Goal: Information Seeking & Learning: Learn about a topic

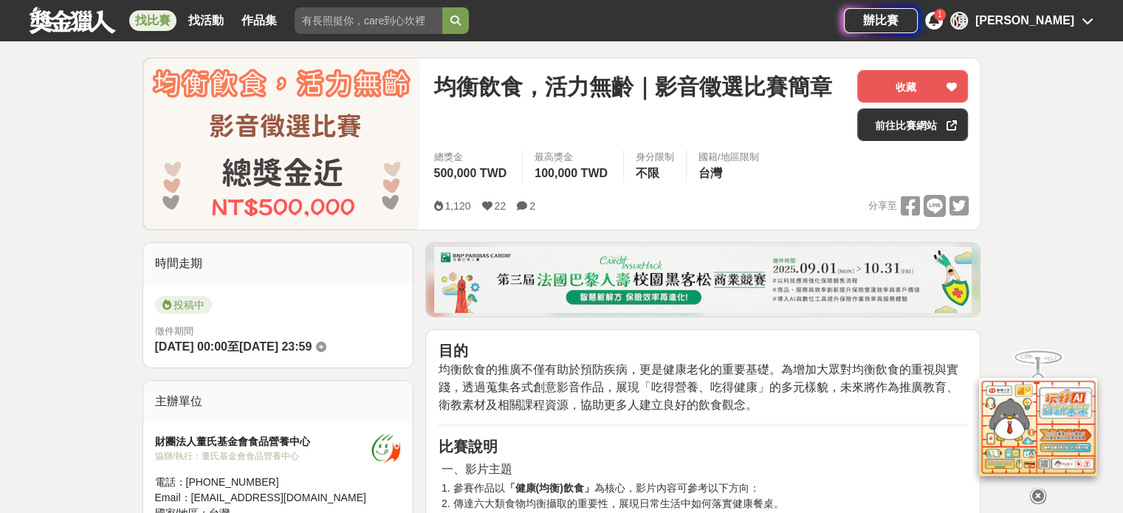
scroll to position [98, 0]
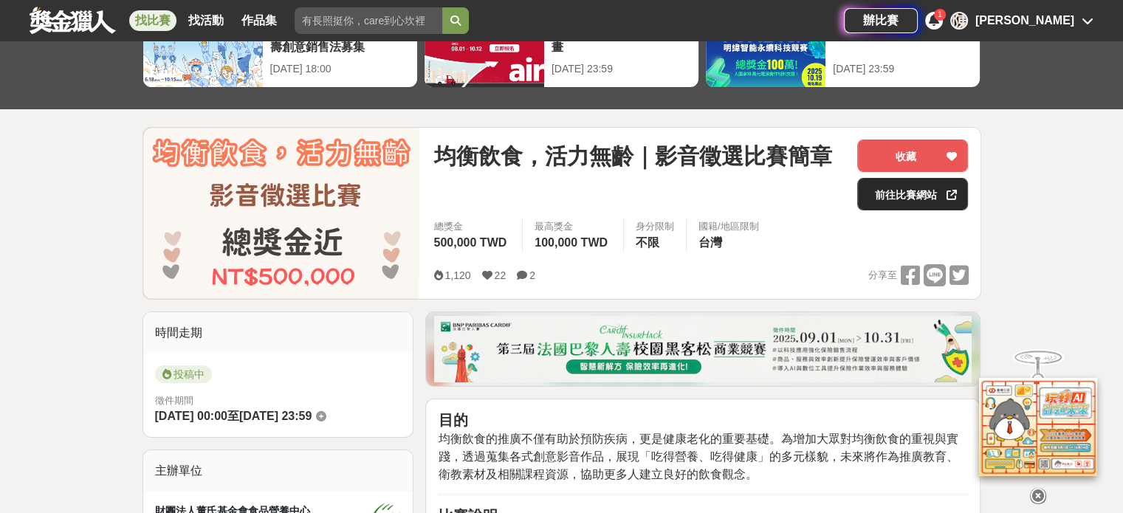
click at [899, 187] on link "前往比賽網站" at bounding box center [912, 194] width 111 height 32
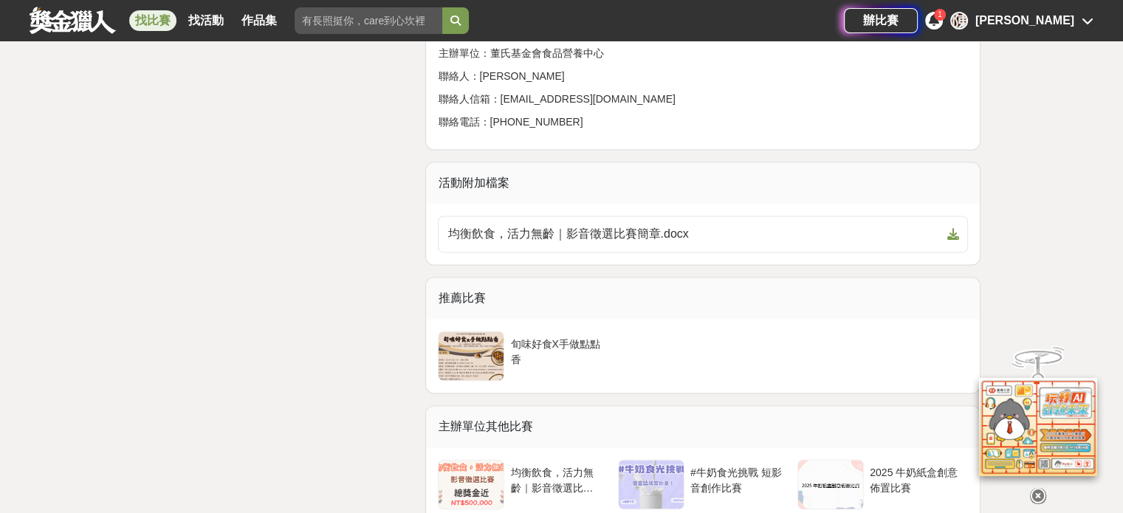
scroll to position [2214, 0]
click at [939, 20] on icon at bounding box center [933, 20] width 10 height 12
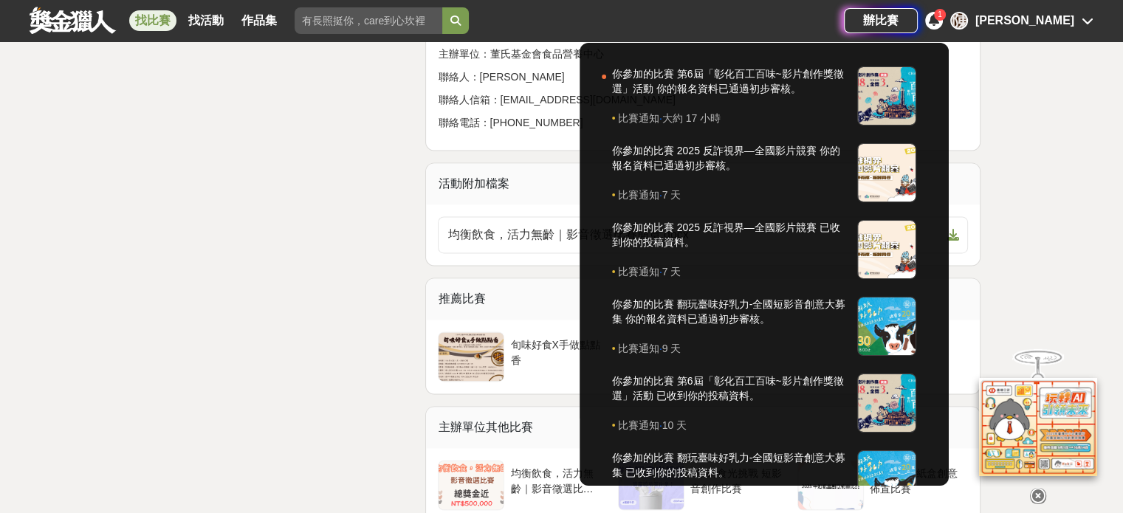
click at [939, 20] on icon at bounding box center [933, 20] width 10 height 12
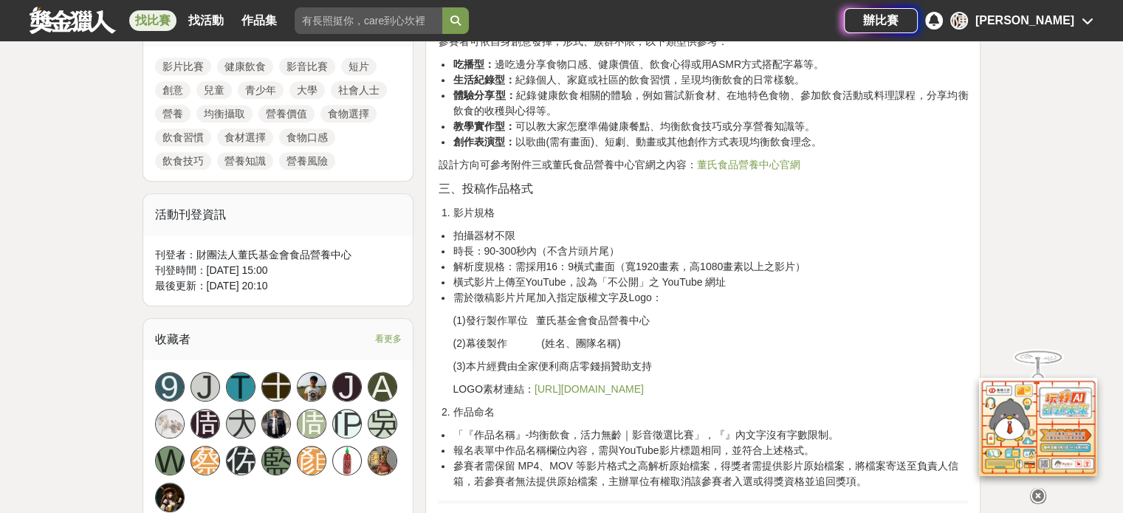
scroll to position [615, 0]
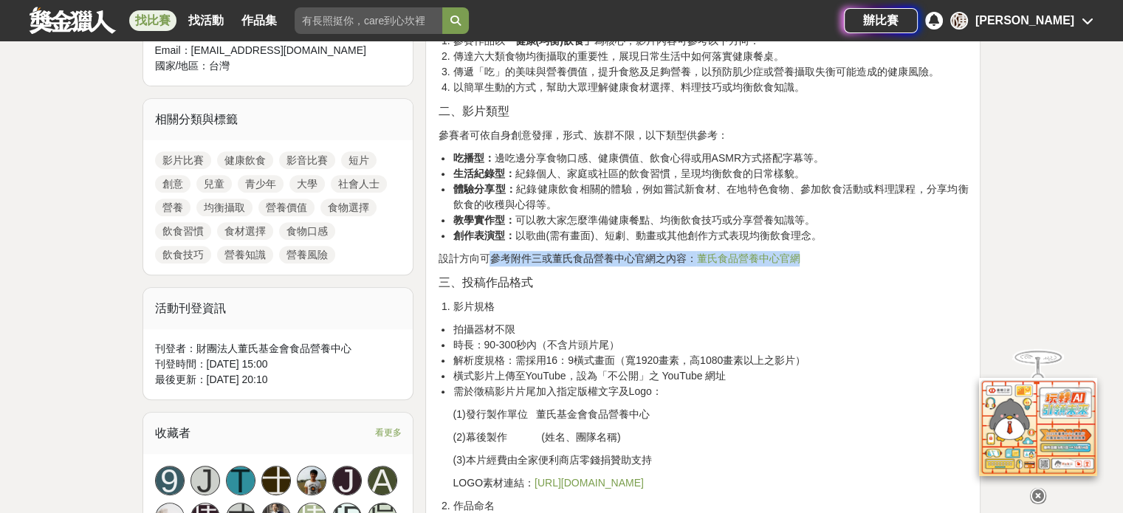
drag, startPoint x: 449, startPoint y: 261, endPoint x: 865, endPoint y: 263, distance: 416.2
click at [865, 263] on p "設計方向可參考附件三或董氏食品營養中心官網之內容： 董氏食品營養中心官網" at bounding box center [703, 258] width 530 height 15
click at [858, 261] on p "設計方向可參考附件三或董氏食品營養中心官網之內容： 董氏食品營養中心官網" at bounding box center [703, 258] width 530 height 15
click at [846, 256] on p "設計方向可參考附件三或董氏食品營養中心官網之內容： 董氏食品營養中心官網" at bounding box center [703, 258] width 530 height 15
click at [831, 255] on p "設計方向可參考附件三或董氏食品營養中心官網之內容： 董氏食品營養中心官網" at bounding box center [703, 258] width 530 height 15
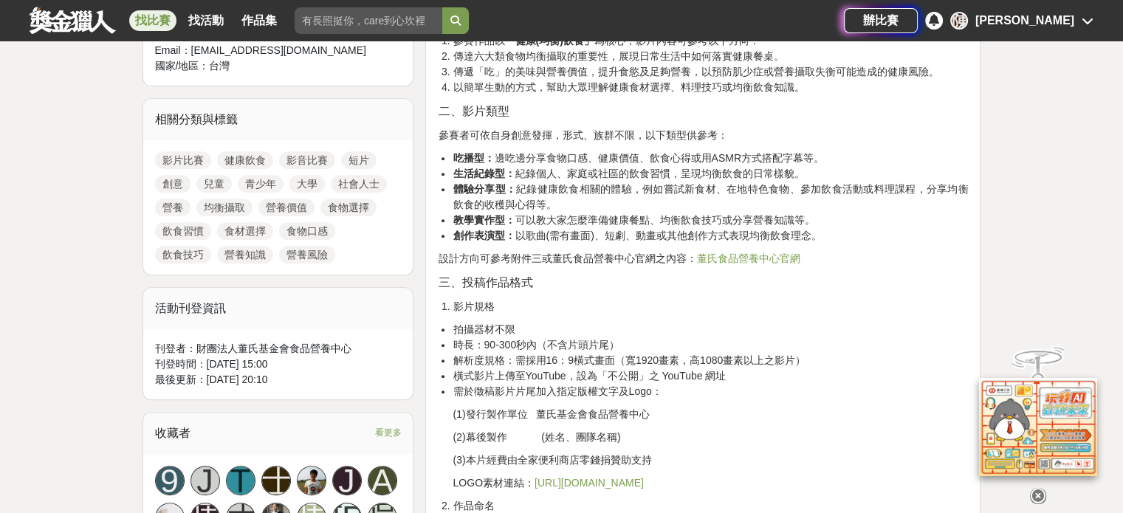
click at [641, 230] on li "創作表演型： 以歌曲(需有畫面)、短劇、動畫或其他創作方式表現均衡飲食理念。" at bounding box center [709, 235] width 515 height 15
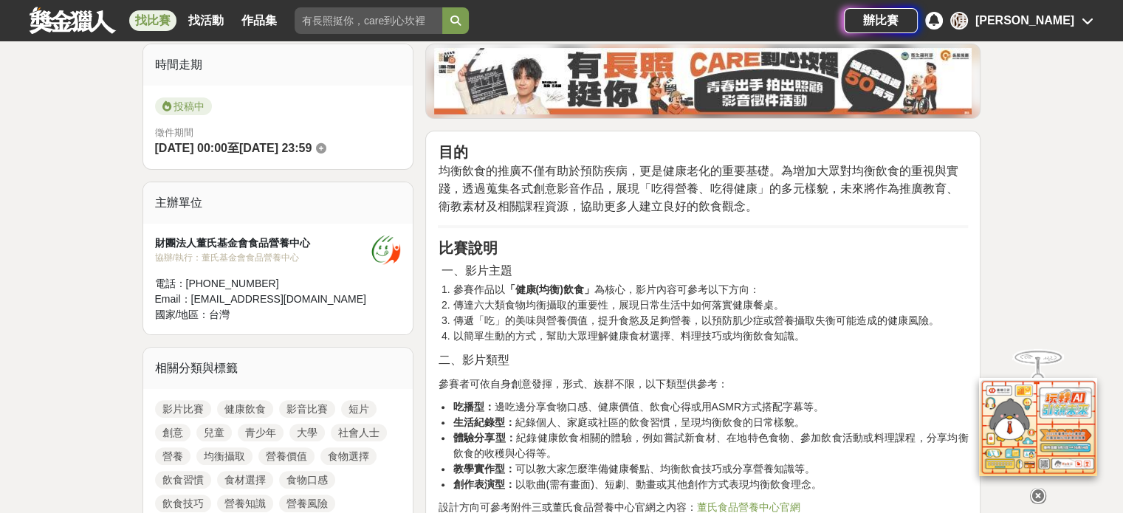
scroll to position [344, 0]
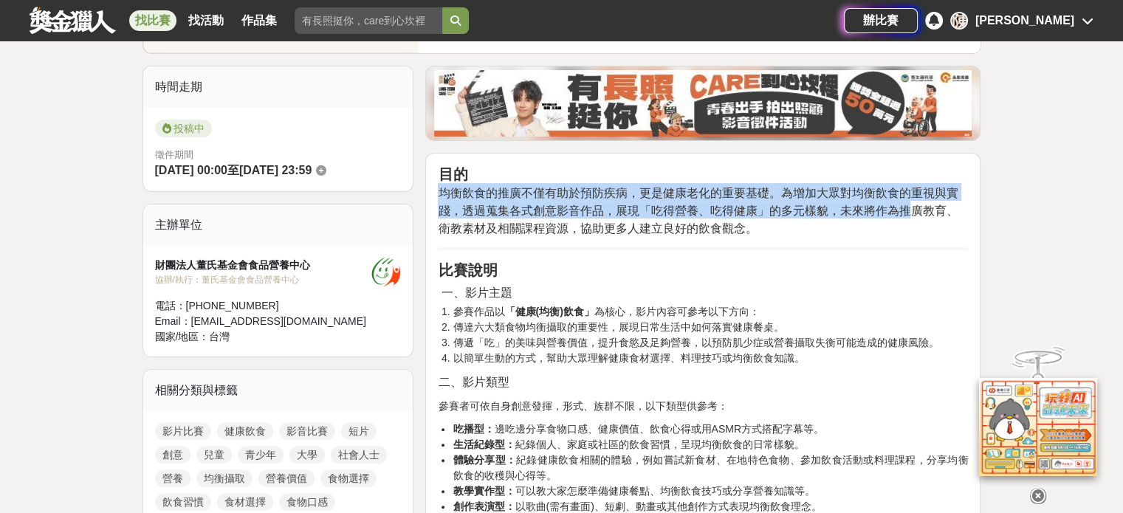
drag, startPoint x: 439, startPoint y: 190, endPoint x: 914, endPoint y: 213, distance: 475.8
click at [914, 213] on span "均衡飲食的推廣不僅有助於預防疾病，更是健康老化的重要基礎。為增加大眾對均衡飲食的重視與實踐，透過蒐集各式創意影音作品，展現「吃得營養、吃得健康」的多元樣貌，未…" at bounding box center [698, 211] width 520 height 48
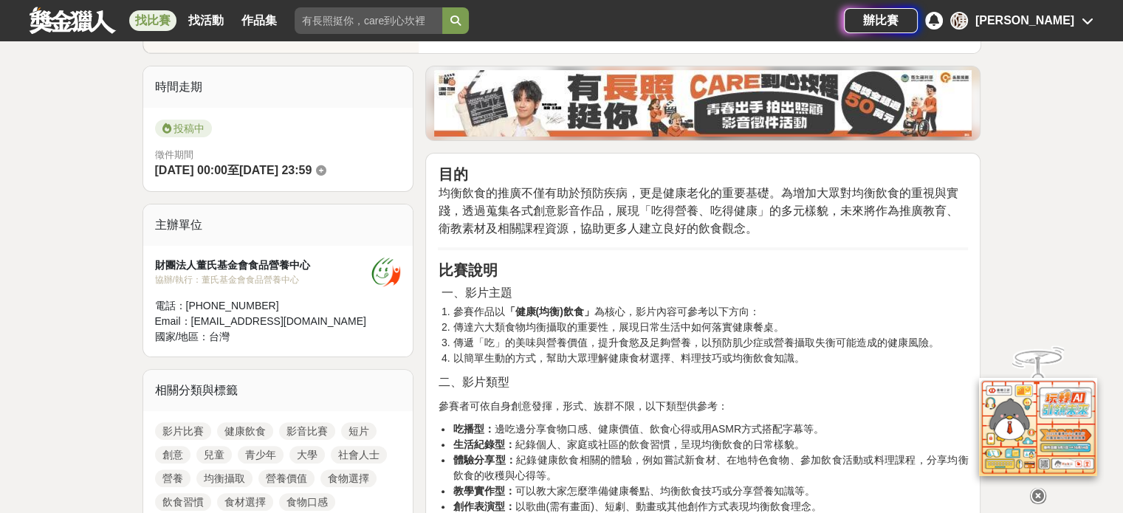
click at [908, 224] on h2 "目的 均衡飲食的推廣不僅有助於預防疾病，更是健康老化的重要基礎。為增加大眾對均衡飲食的重視與實踐，透過蒐集各式創意影音作品，展現「吃得營養、吃得健康」的多元樣…" at bounding box center [703, 200] width 530 height 71
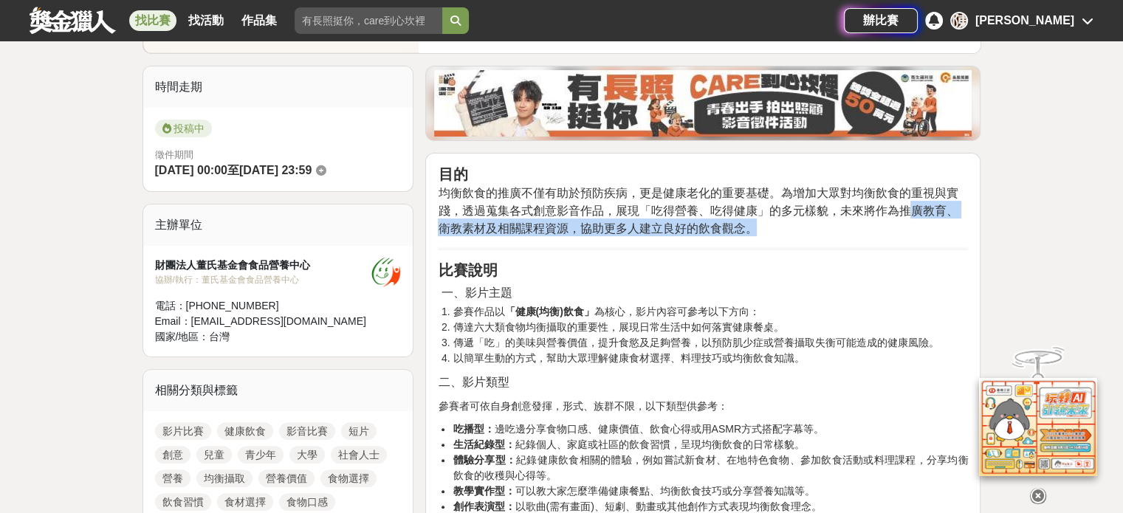
drag, startPoint x: 906, startPoint y: 210, endPoint x: 966, endPoint y: 232, distance: 64.0
click at [966, 232] on h2 "目的 均衡飲食的推廣不僅有助於預防疾病，更是健康老化的重要基礎。為增加大眾對均衡飲食的重視與實踐，透過蒐集各式創意影音作品，展現「吃得營養、吃得健康」的多元樣…" at bounding box center [703, 200] width 530 height 71
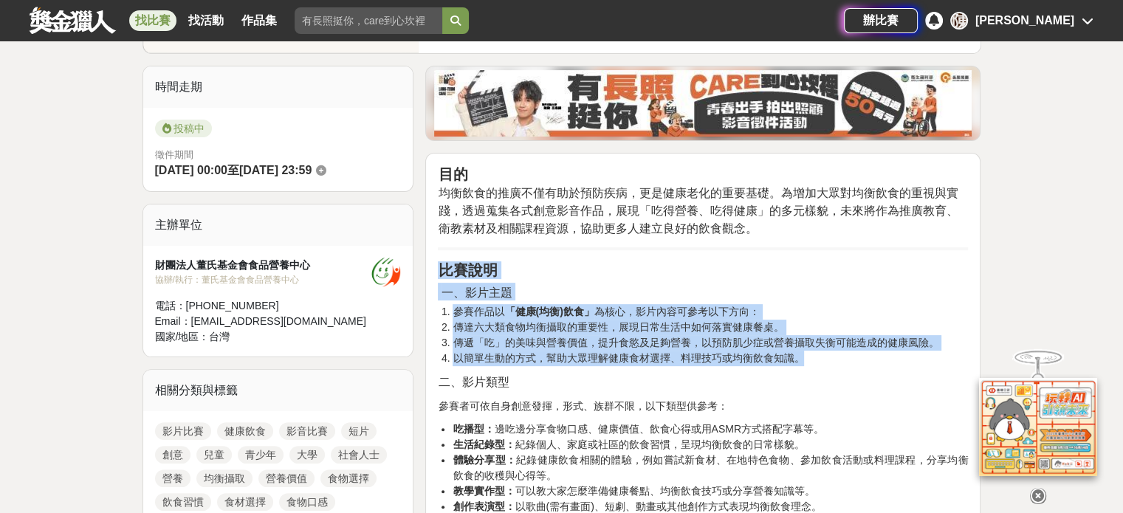
drag, startPoint x: 435, startPoint y: 265, endPoint x: 852, endPoint y: 351, distance: 425.1
click at [860, 351] on li "以簡單生動的方式，幫助大眾理解健康食材選擇、料理技巧或均衡飲食知識。" at bounding box center [709, 358] width 515 height 15
click at [781, 344] on li "傳遞「吃」的美味與營養價值，提升食慾及足夠營養，以預防肌少症或營養攝取失衡可能造成的健康風險。" at bounding box center [709, 342] width 515 height 15
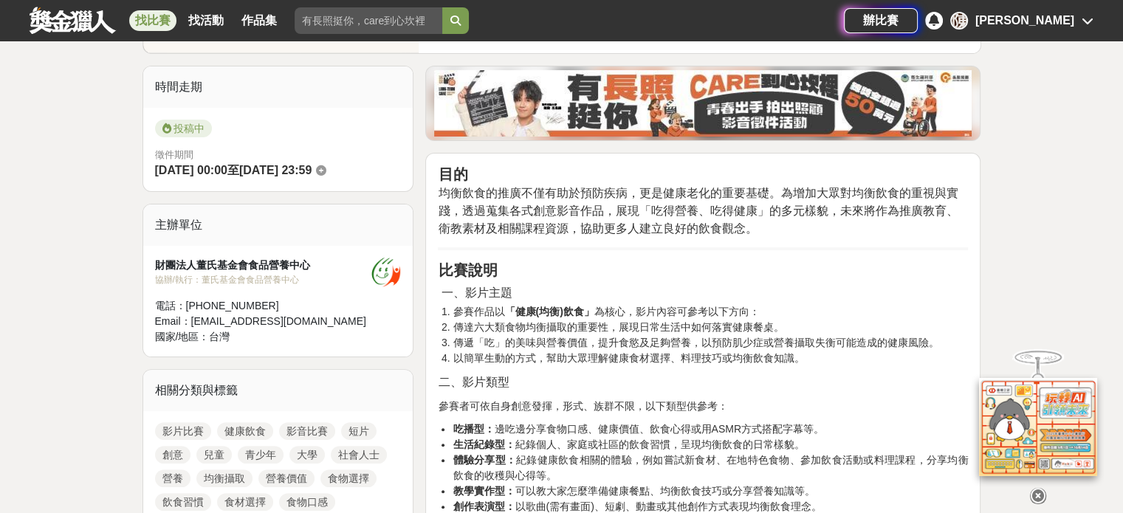
drag, startPoint x: 773, startPoint y: 342, endPoint x: 869, endPoint y: 367, distance: 99.9
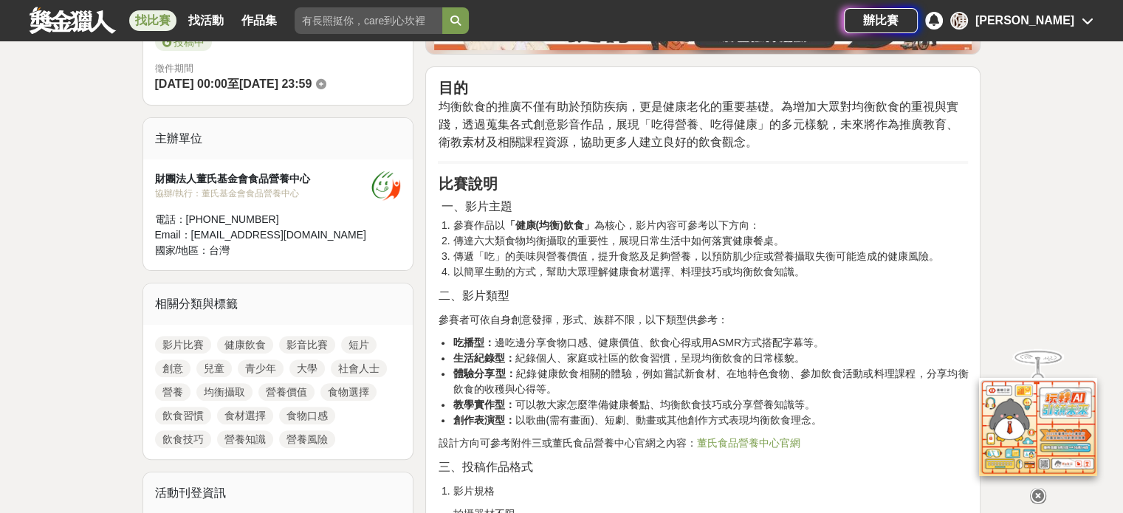
scroll to position [443, 0]
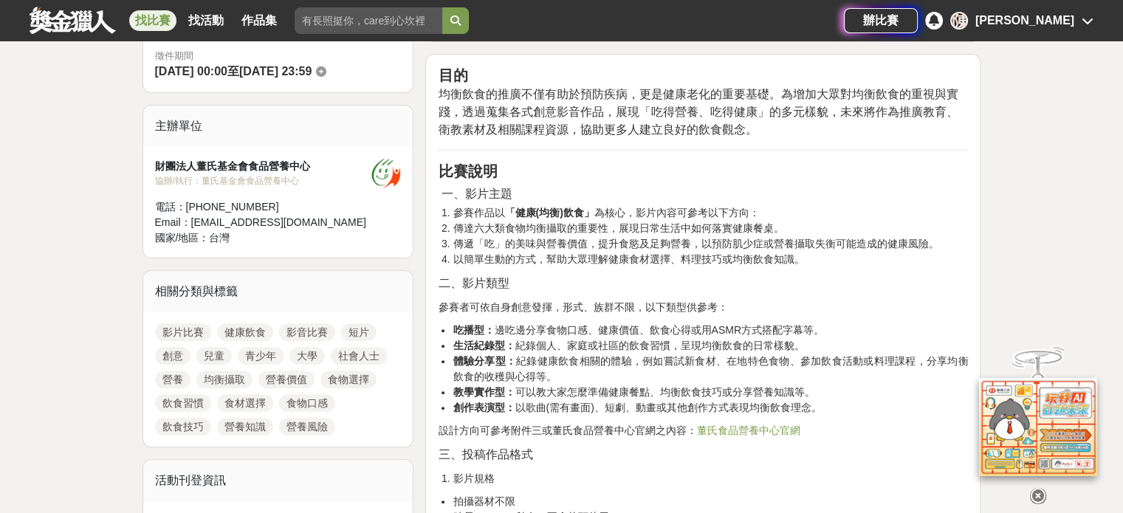
drag, startPoint x: 443, startPoint y: 300, endPoint x: 756, endPoint y: 303, distance: 313.7
click at [756, 303] on p "參賽者可依自身創意發揮，形式、族群不限，以下類型供參考：" at bounding box center [703, 307] width 530 height 15
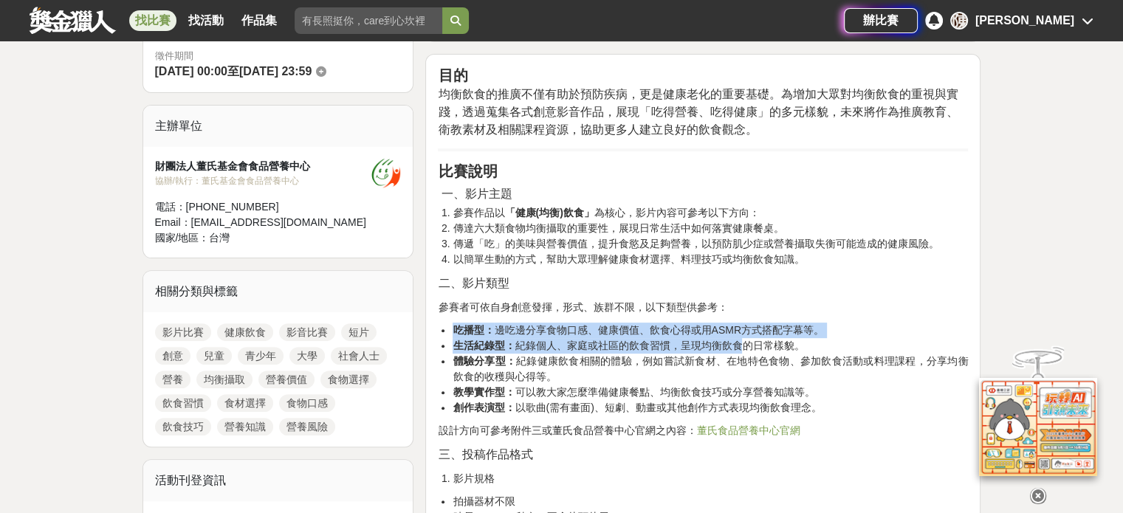
drag, startPoint x: 453, startPoint y: 331, endPoint x: 737, endPoint y: 342, distance: 283.6
click at [737, 342] on ul "吃播型： 邊吃邊分享食物口感、健康價值、飲食心得或用ASMR方式搭配字幕等。 生活紀錄型： 紀錄個人、家庭或社區的飲食習慣，呈現均衡飲食的日常樣貌。 體驗分享…" at bounding box center [703, 369] width 530 height 93
click at [694, 345] on li "生活紀錄型： 紀錄個人、家庭或社區的飲食習慣，呈現均衡飲食的日常樣貌。" at bounding box center [709, 345] width 515 height 15
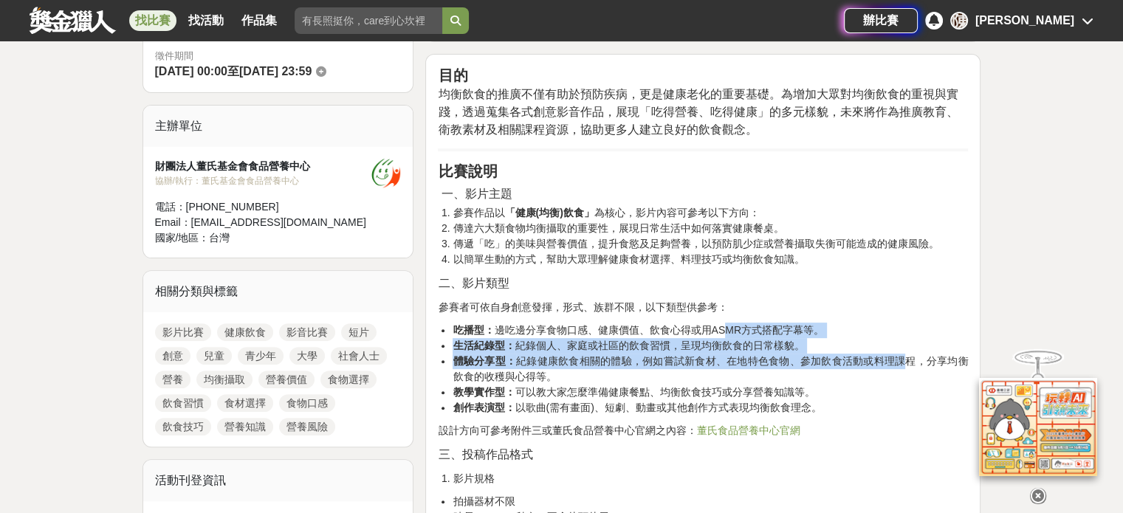
drag, startPoint x: 723, startPoint y: 336, endPoint x: 900, endPoint y: 360, distance: 178.8
click at [900, 360] on ul "吃播型： 邊吃邊分享食物口感、健康價值、飲食心得或用ASMR方式搭配字幕等。 生活紀錄型： 紀錄個人、家庭或社區的飲食習慣，呈現均衡飲食的日常樣貌。 體驗分享…" at bounding box center [703, 369] width 530 height 93
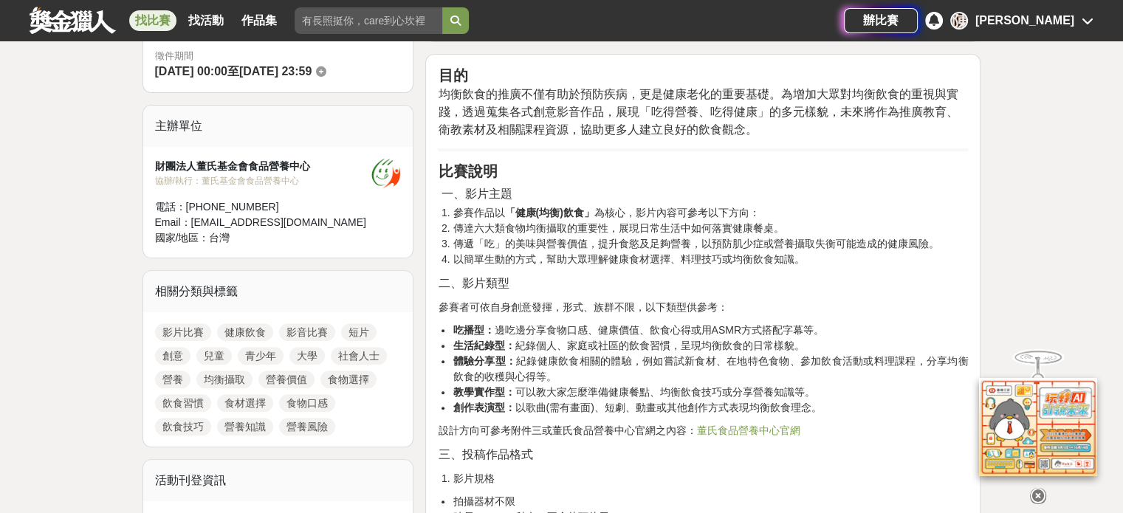
click at [701, 375] on li "體驗分享型： 紀錄健康飲食相關的體驗，例如嘗試新食材、在地特色食物、參加飲食活動或料理課程，分享均衡飲食的收穫與心得等。" at bounding box center [709, 369] width 515 height 31
drag, startPoint x: 505, startPoint y: 369, endPoint x: 526, endPoint y: 373, distance: 21.7
click at [525, 373] on li "體驗分享型： 紀錄健康飲食相關的體驗，例如嘗試新食材、在地特色食物、參加飲食活動或料理課程，分享均衡飲食的收穫與心得等。" at bounding box center [709, 369] width 515 height 31
drag, startPoint x: 556, startPoint y: 386, endPoint x: 493, endPoint y: 391, distance: 62.9
click at [554, 388] on li "教學實作型： 可以教大家怎麼準備健康餐點、均衡飲食技巧或分享營養知識等。" at bounding box center [709, 391] width 515 height 15
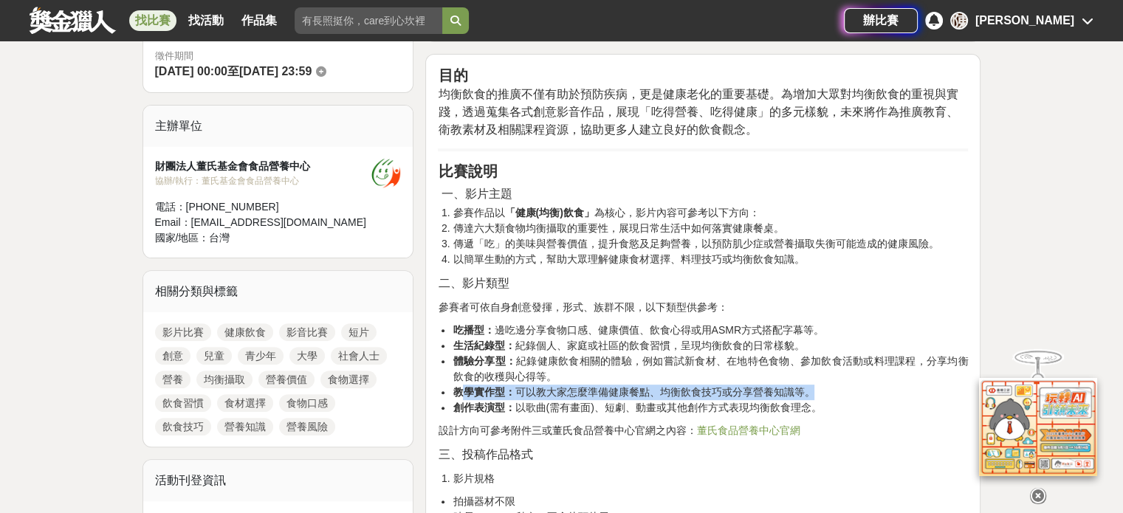
drag, startPoint x: 466, startPoint y: 390, endPoint x: 892, endPoint y: 395, distance: 425.9
click at [892, 395] on li "教學實作型： 可以教大家怎麼準備健康餐點、均衡飲食技巧或分享營養知識等。" at bounding box center [709, 391] width 515 height 15
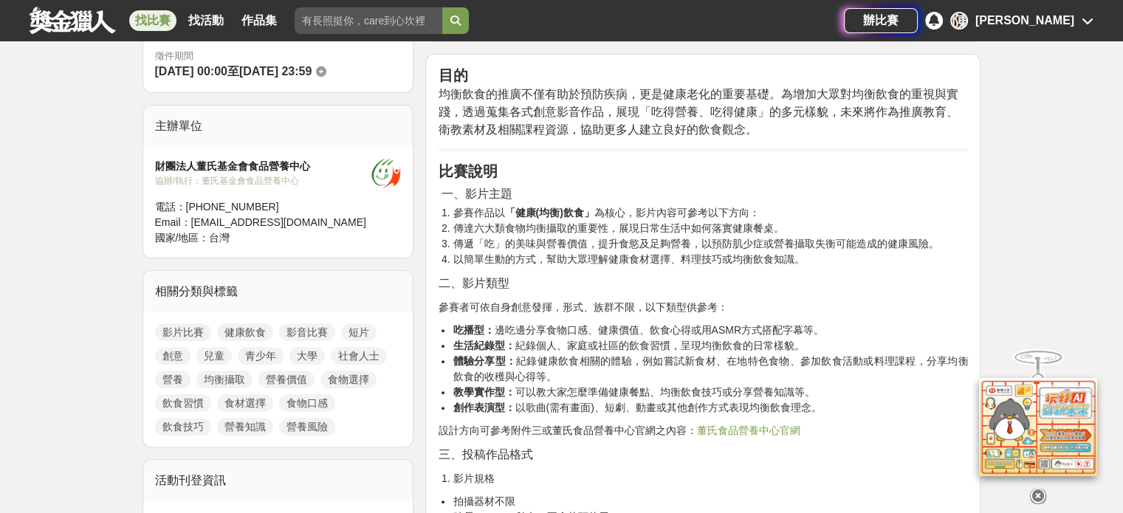
click at [804, 406] on li "創作表演型： 以歌曲(需有畫面)、短劇、動畫或其他創作方式表現均衡飲食理念。" at bounding box center [709, 407] width 515 height 15
drag, startPoint x: 697, startPoint y: 413, endPoint x: 514, endPoint y: 404, distance: 183.2
click at [514, 404] on li "創作表演型： 以歌曲(需有畫面)、短劇、動畫或其他創作方式表現均衡飲食理念。" at bounding box center [709, 407] width 515 height 15
drag, startPoint x: 496, startPoint y: 344, endPoint x: 818, endPoint y: 335, distance: 322.6
click at [815, 345] on li "生活紀錄型： 紀錄個人、家庭或社區的飲食習慣，呈現均衡飲食的日常樣貌。" at bounding box center [709, 345] width 515 height 15
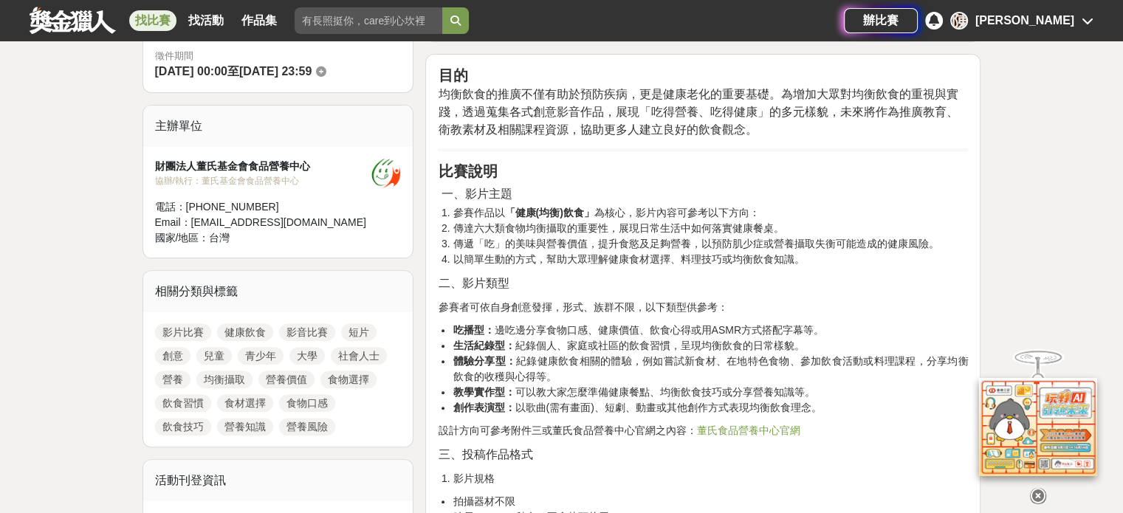
click at [821, 327] on li "吃播型： 邊吃邊分享食物口感、健康價值、飲食心得或用ASMR方式搭配字幕等。" at bounding box center [709, 330] width 515 height 15
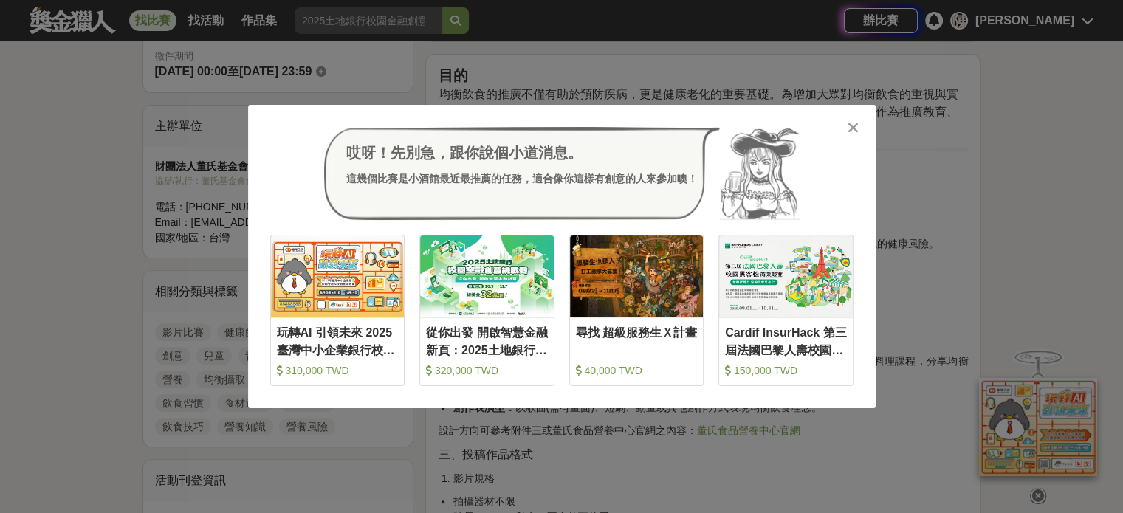
click at [855, 118] on div "哎呀！先別急，跟你說個小道消息。 這幾個比賽是小酒館最近最推薦的任務，適合像你這樣有創意的人來參加噢！ 收藏 玩轉AI 引領未來 2025臺灣中小企業銀行校園…" at bounding box center [561, 256] width 627 height 303
click at [853, 130] on icon at bounding box center [852, 127] width 11 height 15
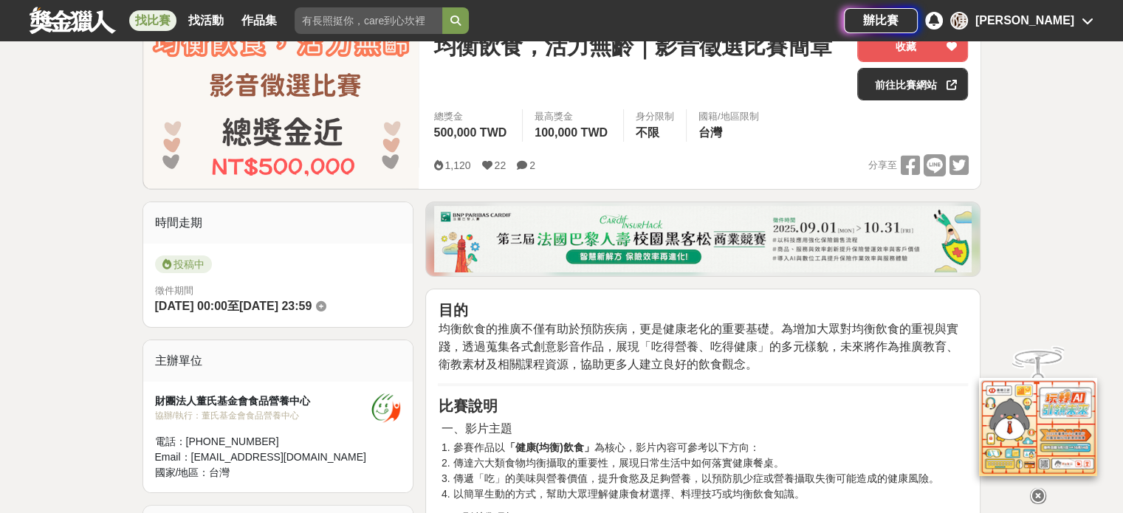
scroll to position [0, 0]
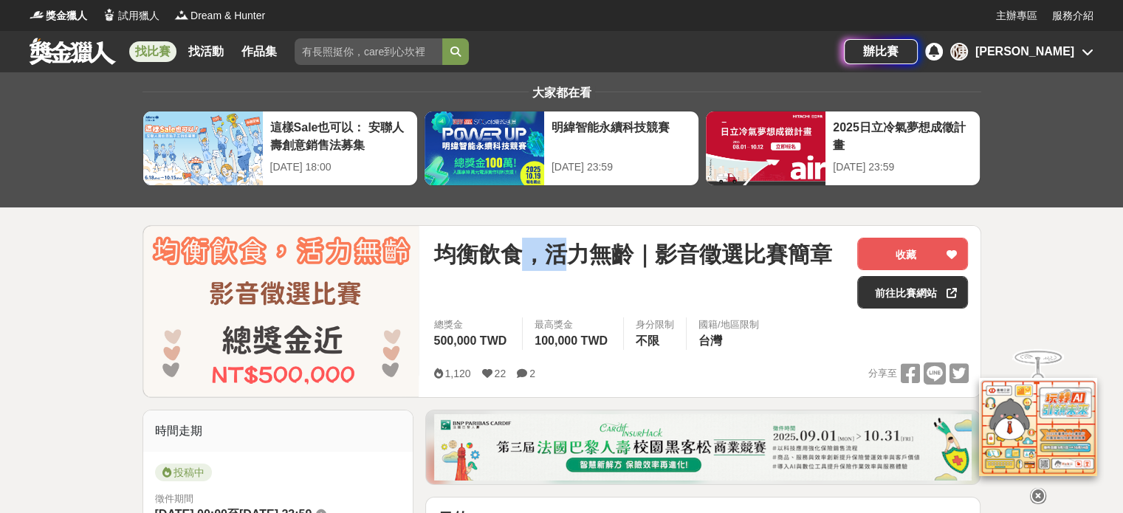
drag, startPoint x: 513, startPoint y: 266, endPoint x: 575, endPoint y: 258, distance: 62.4
click at [575, 258] on span "均衡飲食，活力無齡｜影音徵選比賽簡章" at bounding box center [632, 254] width 398 height 33
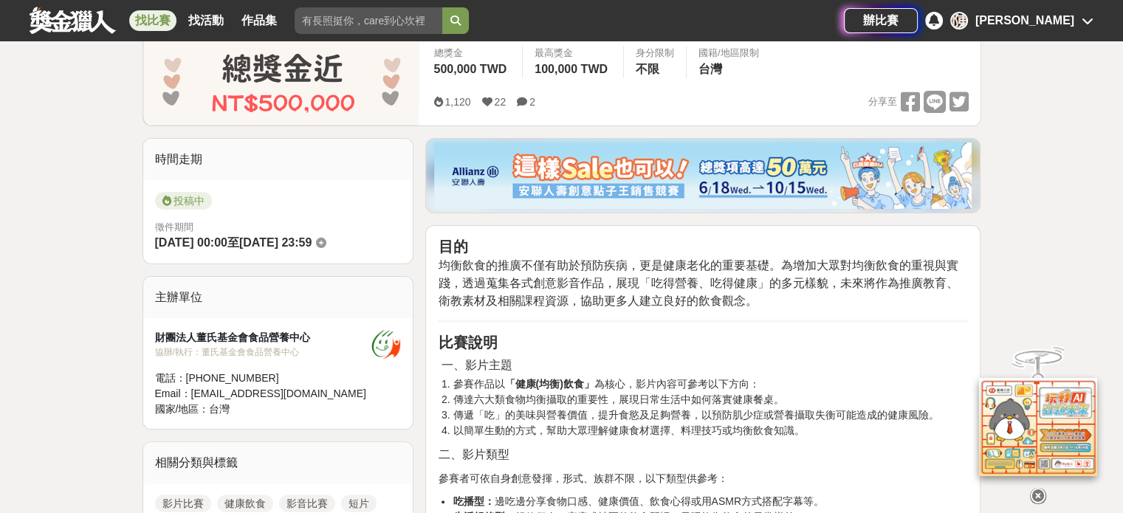
scroll to position [270, 0]
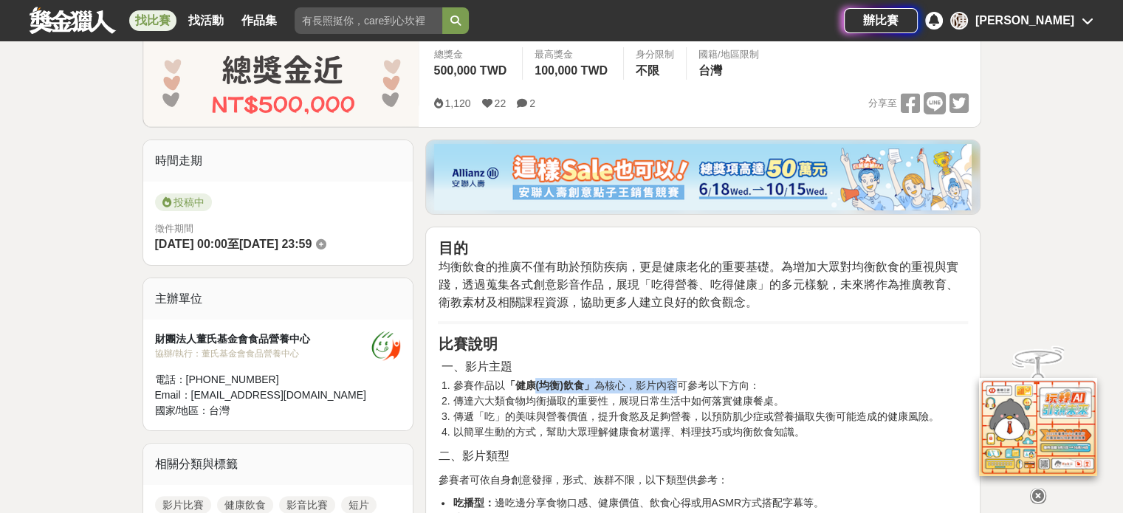
drag, startPoint x: 531, startPoint y: 389, endPoint x: 679, endPoint y: 386, distance: 147.6
click at [679, 386] on li "參賽作品以 「健康(均衡)飲食」 為核心，影片內容可參考以下方向：" at bounding box center [709, 385] width 515 height 15
click at [662, 397] on li "傳達六大類食物均衡攝取的重要性，展現日常生活中如何落實健康餐桌。" at bounding box center [709, 400] width 515 height 15
drag, startPoint x: 542, startPoint y: 396, endPoint x: 641, endPoint y: 390, distance: 99.8
click at [641, 390] on ol "參賽作品以 「健康(均衡)飲食」 為核心，影片內容可參考以下方向： 傳達六大類食物均衡攝取的重要性，展現日常生活中如何落實健康餐桌。 傳遞「吃」的美味與營養價…" at bounding box center [703, 409] width 530 height 62
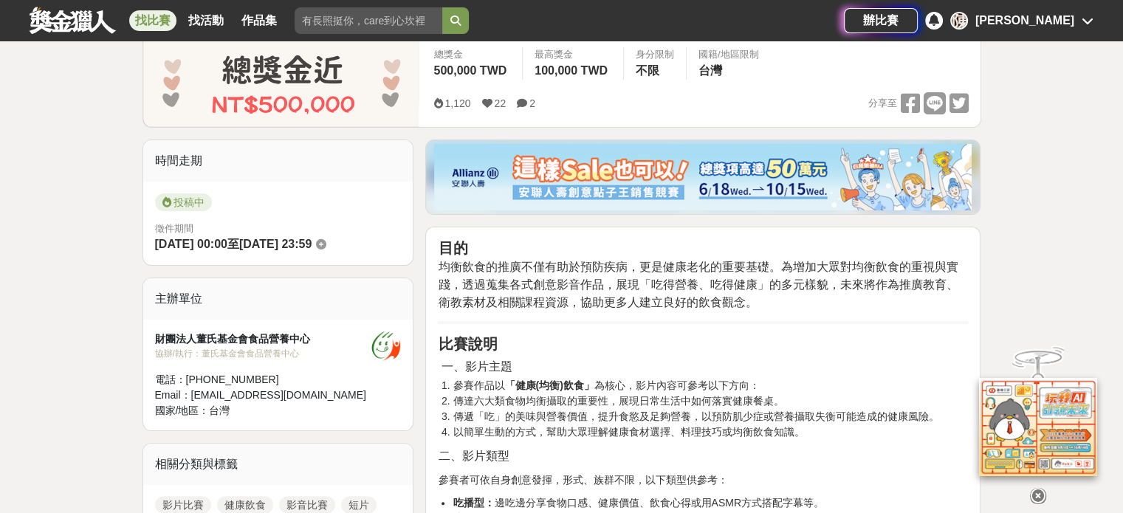
click at [564, 400] on li "傳達六大類食物均衡攝取的重要性，展現日常生活中如何落實健康餐桌。" at bounding box center [709, 400] width 515 height 15
click at [508, 396] on li "傳達六大類食物均衡攝取的重要性，展現日常生活中如何落實健康餐桌。" at bounding box center [709, 400] width 515 height 15
drag, startPoint x: 599, startPoint y: 402, endPoint x: 779, endPoint y: 393, distance: 181.1
click at [779, 393] on ol "參賽作品以 「健康(均衡)飲食」 為核心，影片內容可參考以下方向： 傳達六大類食物均衡攝取的重要性，展現日常生活中如何落實健康餐桌。 傳遞「吃」的美味與營養價…" at bounding box center [703, 409] width 530 height 62
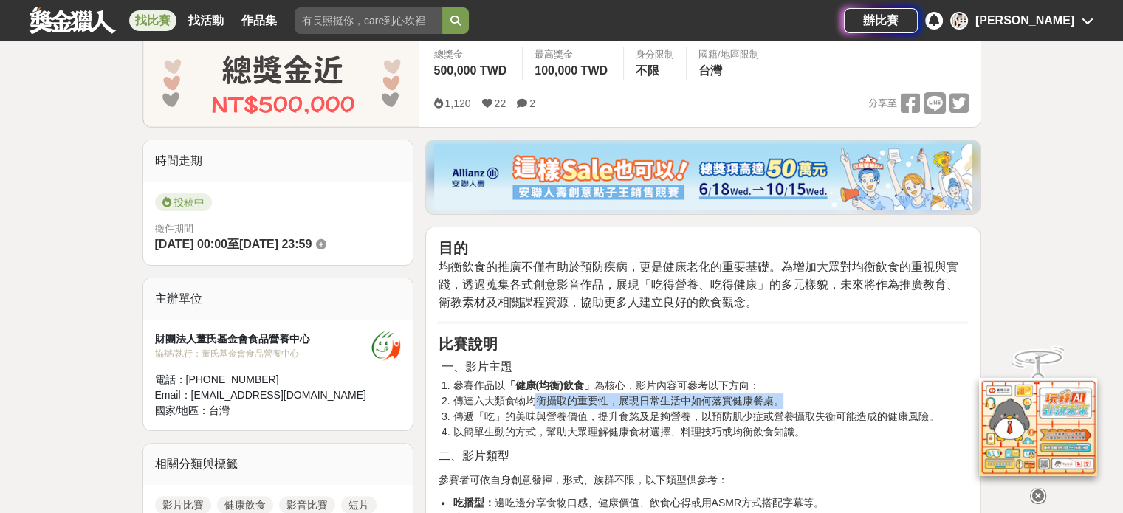
drag, startPoint x: 779, startPoint y: 393, endPoint x: 535, endPoint y: 397, distance: 244.3
click at [535, 397] on li "傳達六大類食物均衡攝取的重要性，展現日常生活中如何落實健康餐桌。" at bounding box center [709, 400] width 515 height 15
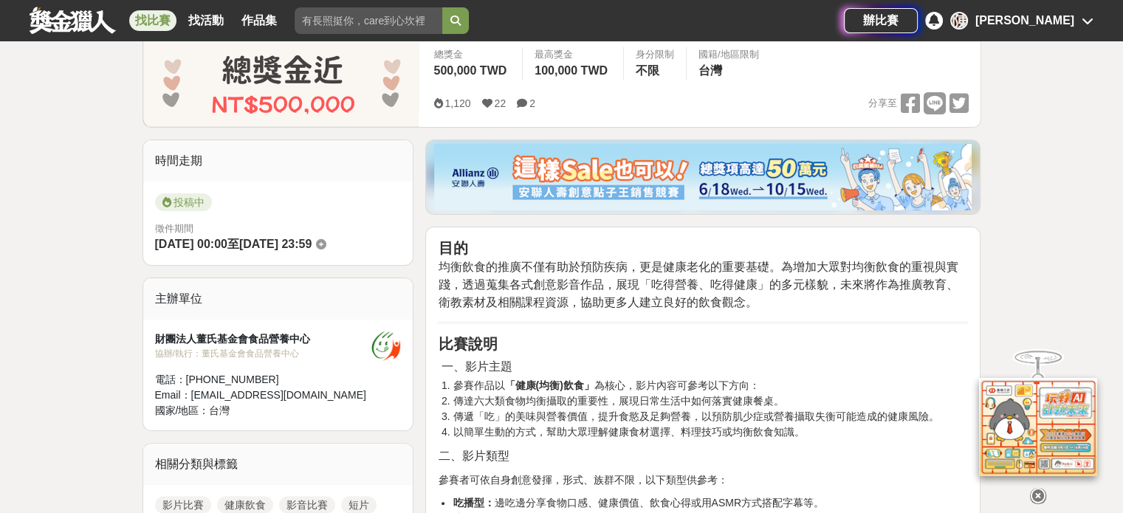
click at [528, 417] on li "傳遞「吃」的美味與營養價值，提升食慾及足夠營養，以預防肌少症或營養攝取失衡可能造成的健康風險。" at bounding box center [709, 416] width 515 height 15
drag, startPoint x: 469, startPoint y: 413, endPoint x: 631, endPoint y: 416, distance: 161.7
click at [631, 416] on li "傳遞「吃」的美味與營養價值，提升食慾及足夠營養，以預防肌少症或營養攝取失衡可能造成的健康風險。" at bounding box center [709, 416] width 515 height 15
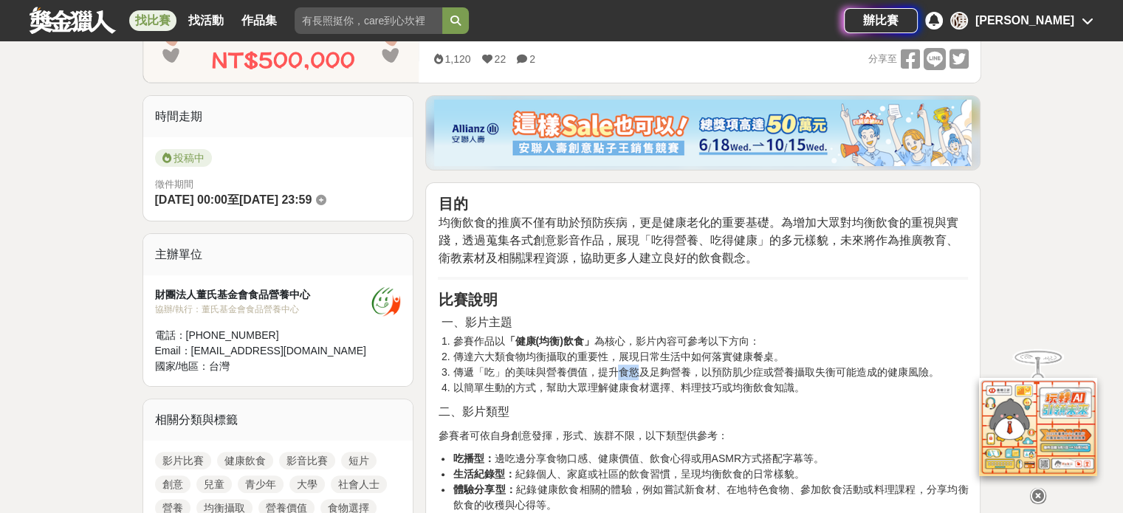
scroll to position [320, 0]
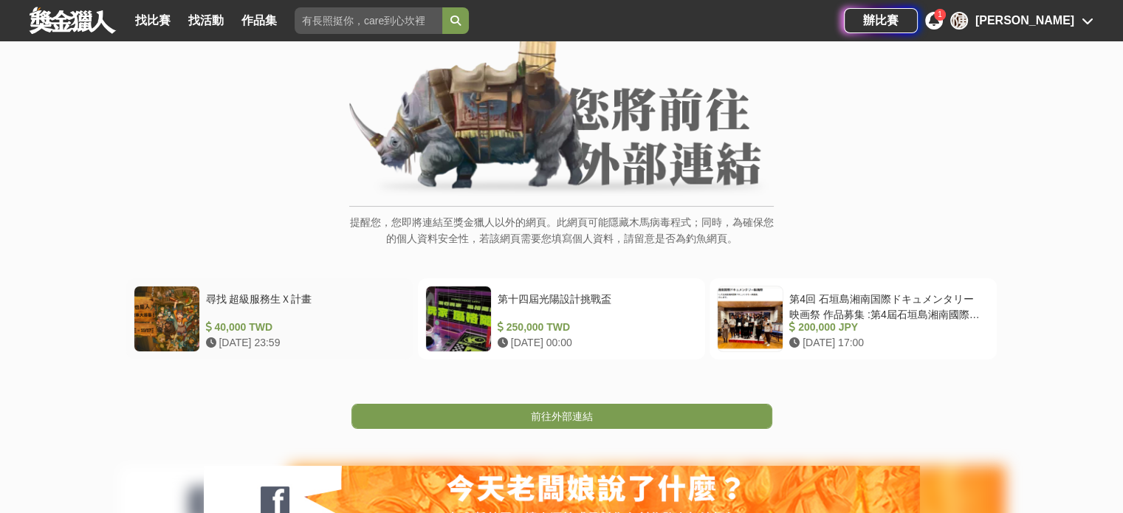
scroll to position [196, 0]
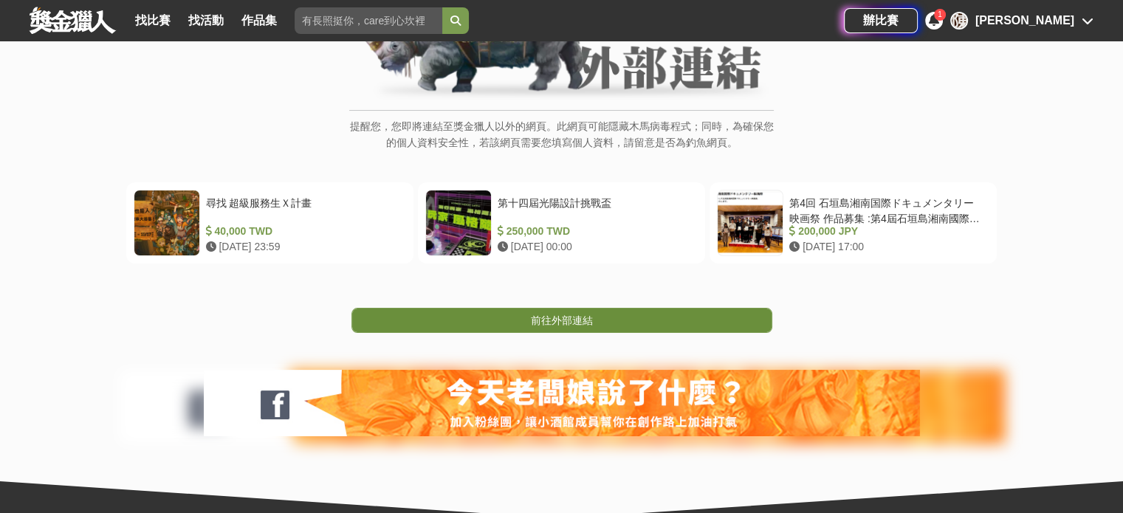
click at [467, 311] on link "前往外部連結" at bounding box center [561, 320] width 421 height 25
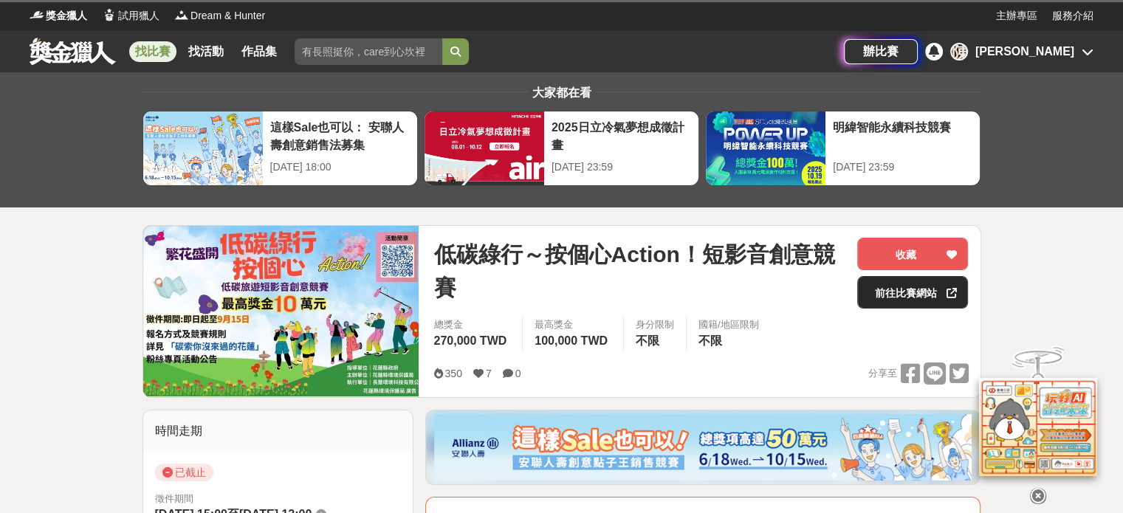
click at [889, 292] on link "前往比賽網站" at bounding box center [912, 292] width 111 height 32
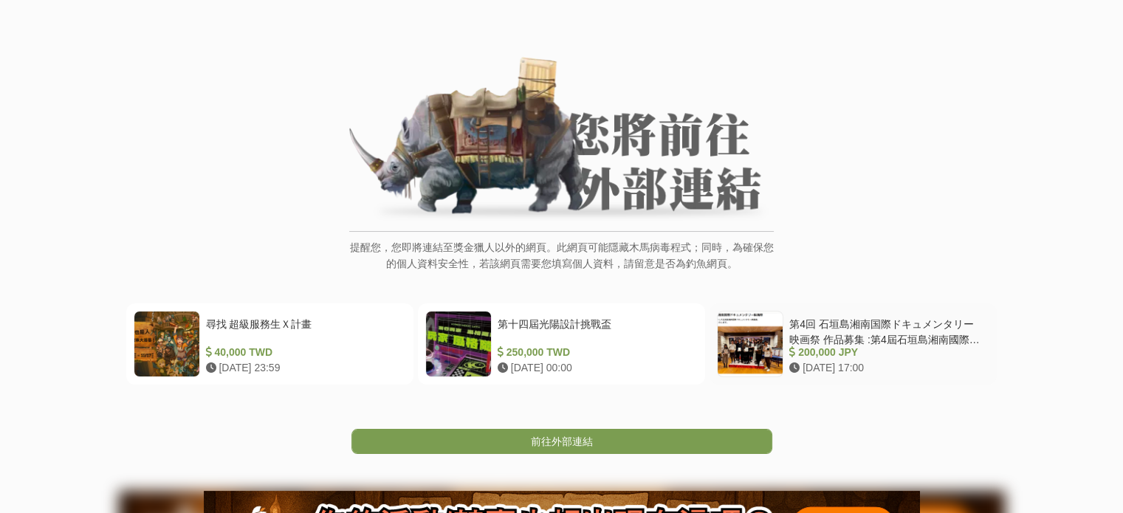
scroll to position [98, 0]
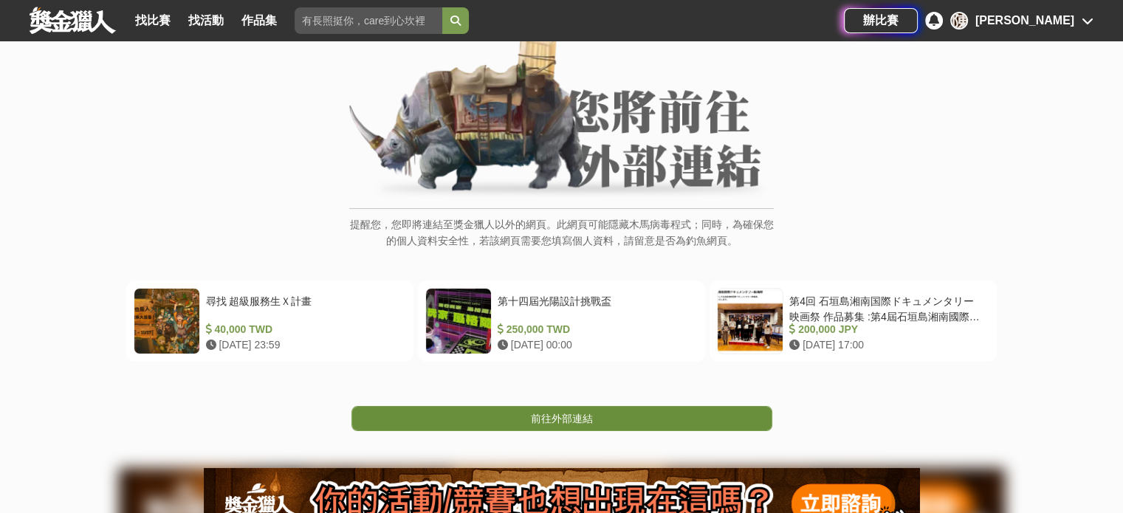
click at [667, 421] on link "前往外部連結" at bounding box center [561, 418] width 421 height 25
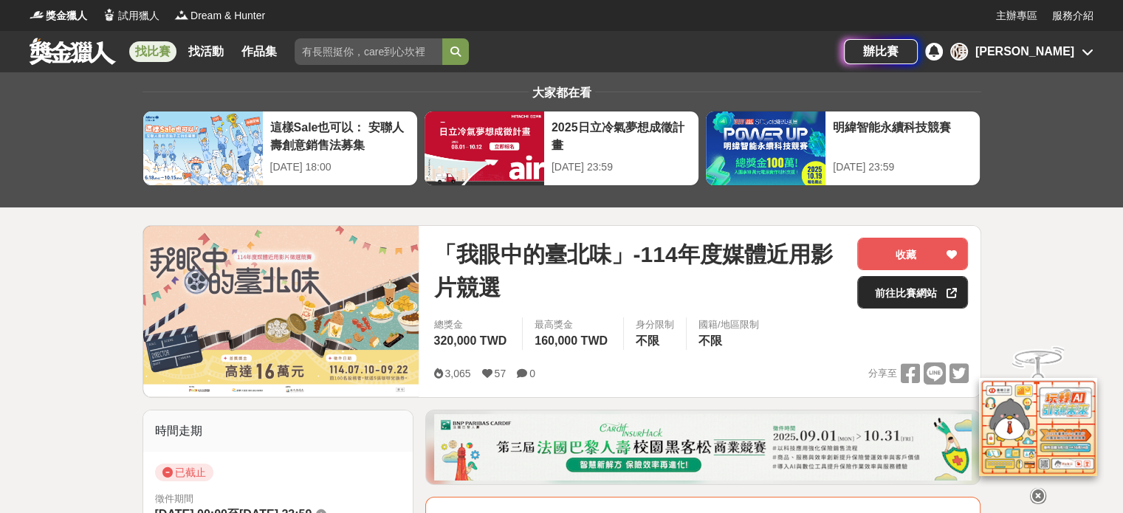
click at [893, 288] on link "前往比賽網站" at bounding box center [912, 292] width 111 height 32
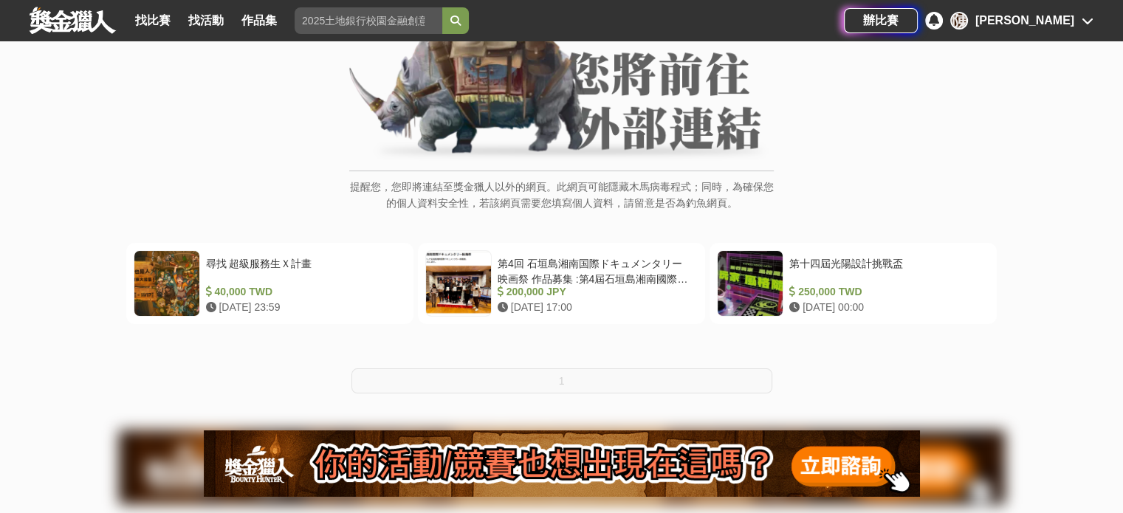
scroll to position [148, 0]
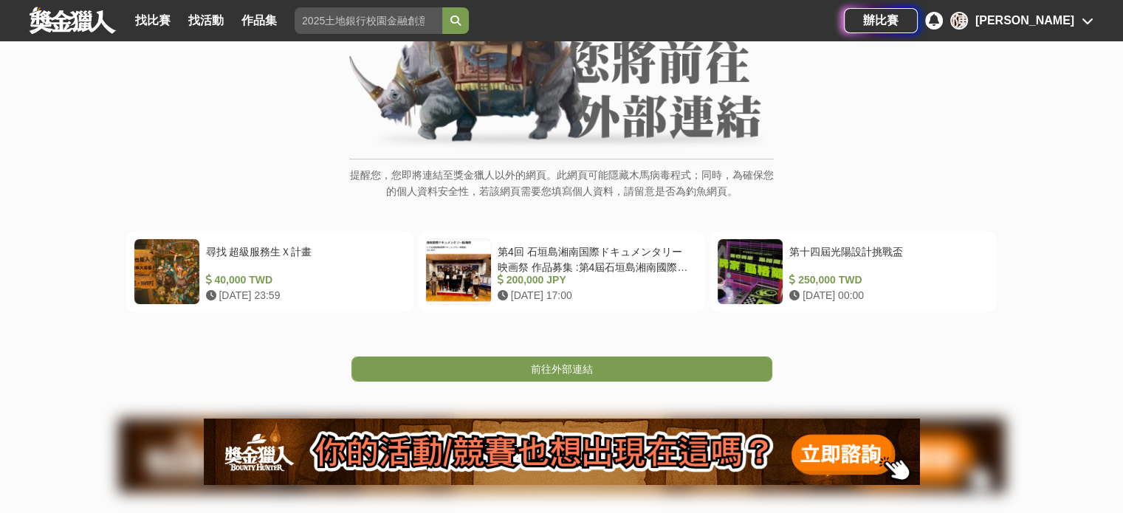
click at [513, 367] on link "前往外部連結" at bounding box center [561, 368] width 421 height 25
